Goal: Find specific page/section: Find specific page/section

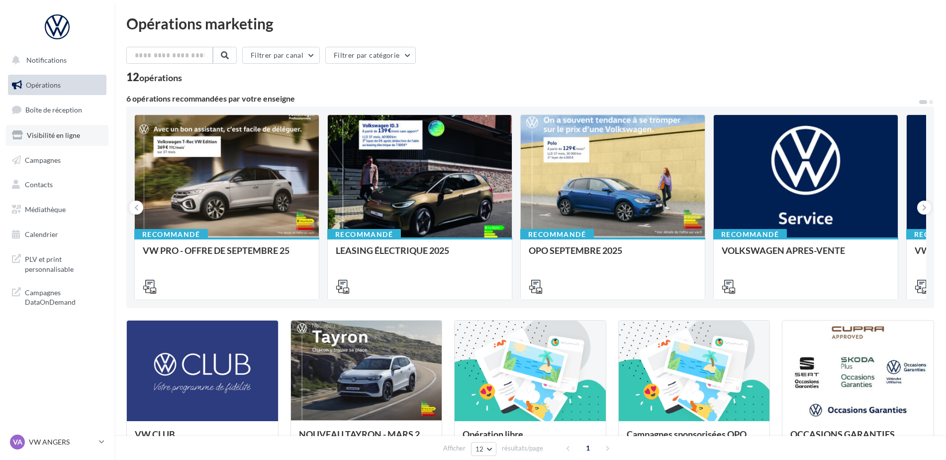
click at [34, 133] on span "Visibilité en ligne" at bounding box center [53, 135] width 53 height 8
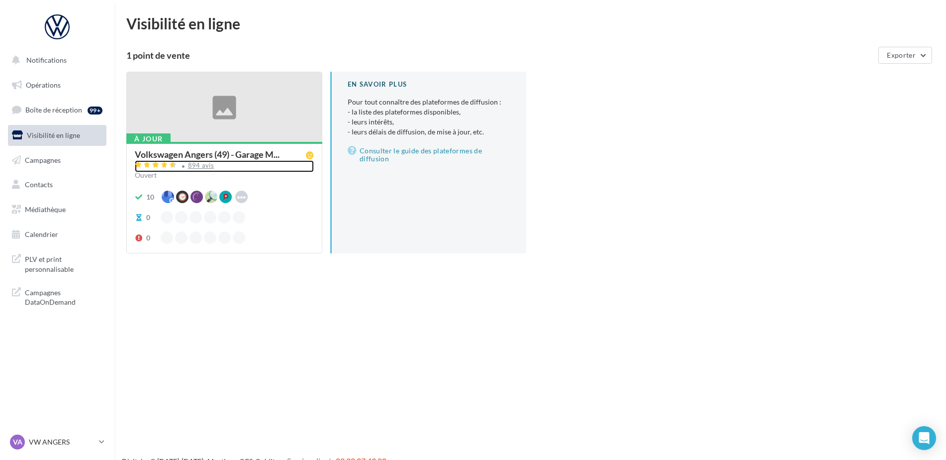
click at [203, 168] on div "894 avis" at bounding box center [201, 165] width 26 height 6
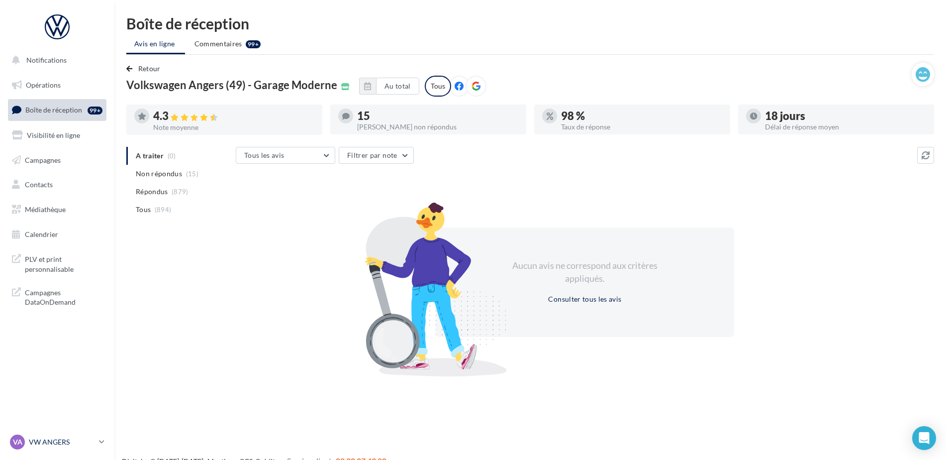
click at [39, 442] on p "VW ANGERS" at bounding box center [62, 442] width 66 height 10
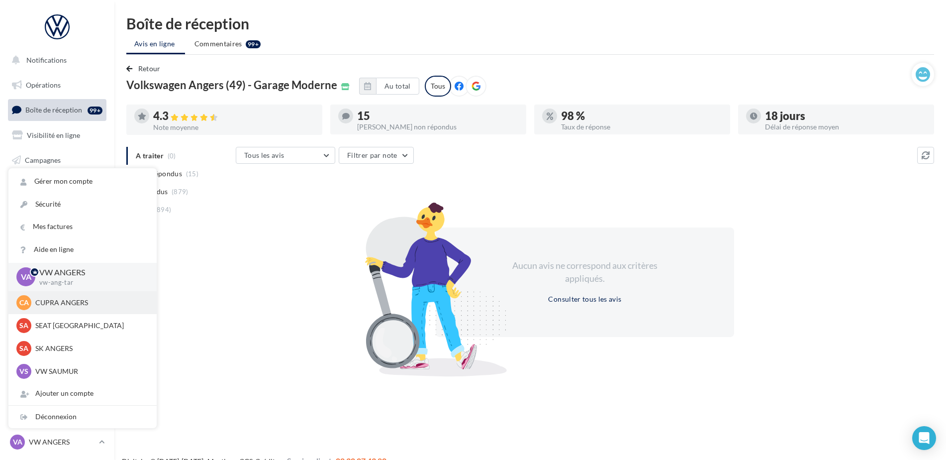
click at [63, 306] on p "CUPRA ANGERS" at bounding box center [89, 302] width 109 height 10
